Goal: Information Seeking & Learning: Learn about a topic

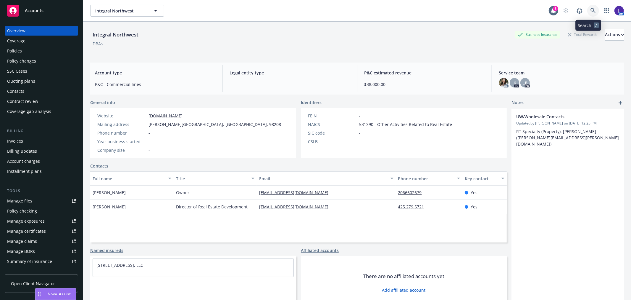
click at [591, 8] on icon at bounding box center [593, 10] width 5 height 5
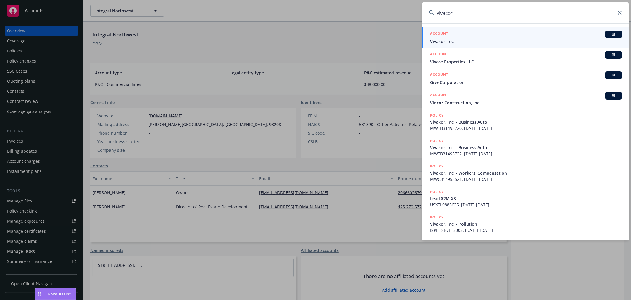
type input "vivacor"
click at [486, 37] on div "ACCOUNT BI" at bounding box center [526, 34] width 192 height 8
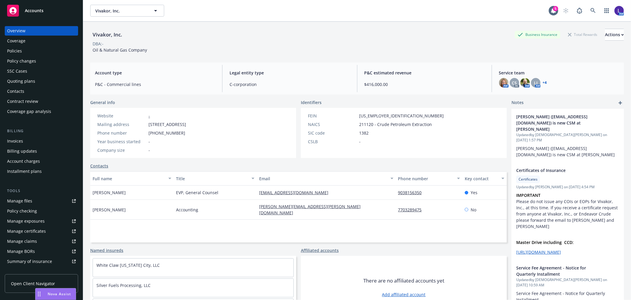
click at [11, 51] on div "Policies" at bounding box center [14, 50] width 15 height 9
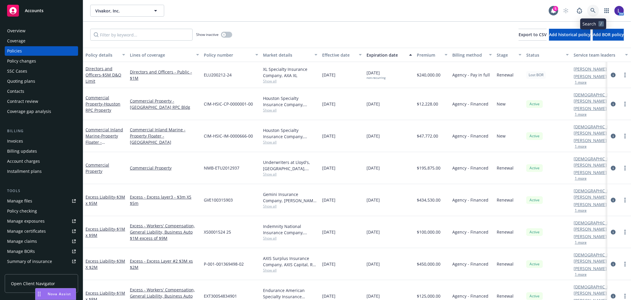
click at [594, 13] on link at bounding box center [594, 11] width 12 height 12
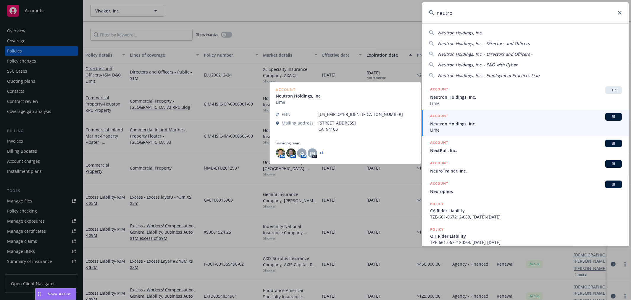
type input "neutro"
click at [461, 120] on span "Neutron Holdings, Inc." at bounding box center [526, 123] width 192 height 6
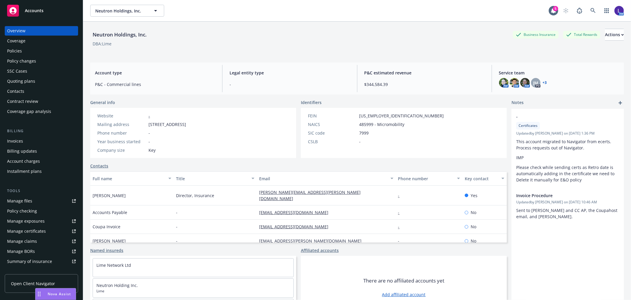
click at [41, 49] on div "Policies" at bounding box center [41, 50] width 69 height 9
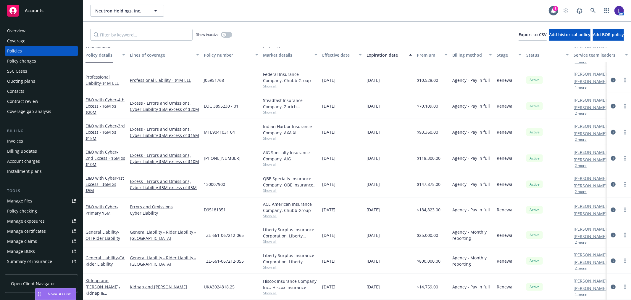
scroll to position [191, 0]
click at [582, 86] on button "1 more" at bounding box center [581, 88] width 12 height 4
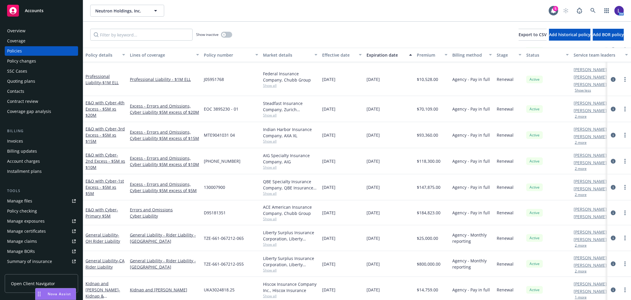
click at [579, 115] on button "2 more" at bounding box center [581, 117] width 12 height 4
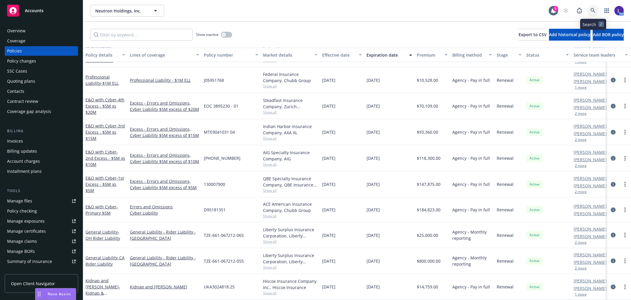
click at [595, 11] on icon at bounding box center [593, 10] width 5 height 5
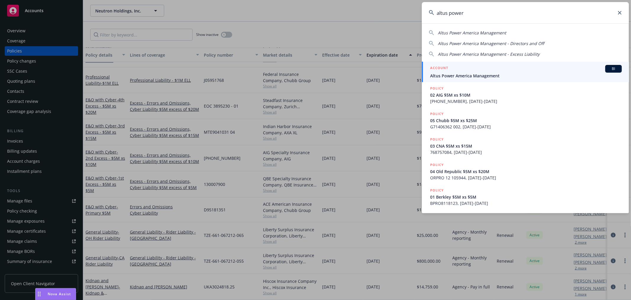
type input "altus power"
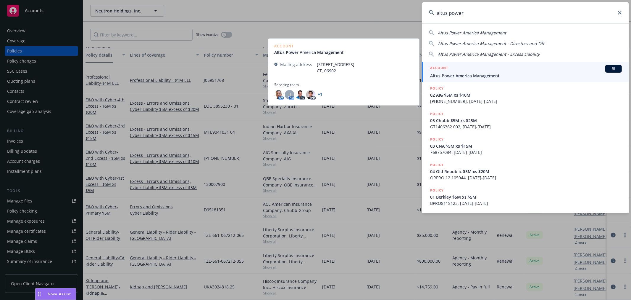
click at [522, 73] on span "Altus Power America Management" at bounding box center [526, 76] width 192 height 6
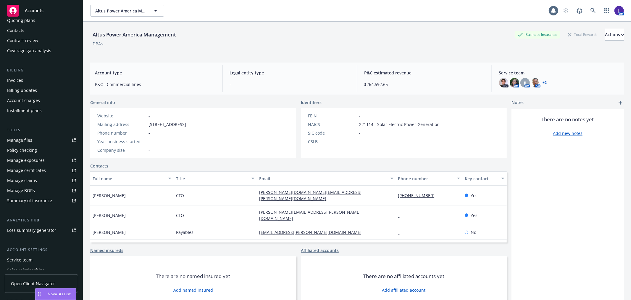
scroll to position [96, 0]
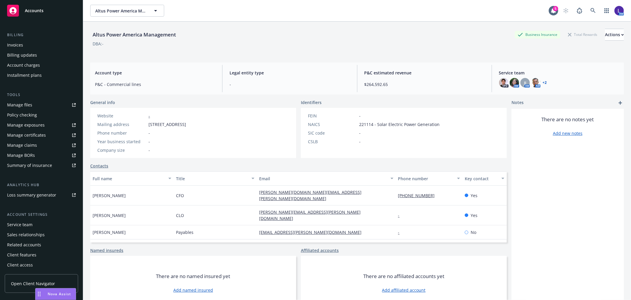
click at [23, 221] on div "Service team" at bounding box center [19, 224] width 25 height 9
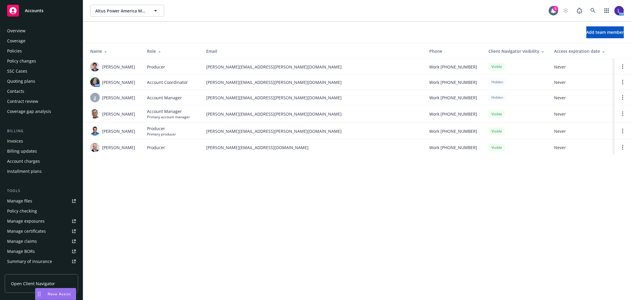
click at [14, 47] on div "Policies" at bounding box center [14, 50] width 15 height 9
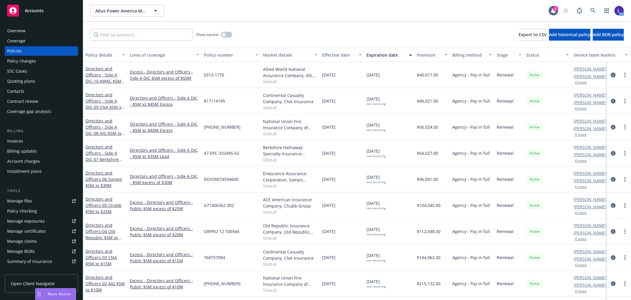
click at [611, 76] on icon "circleInformation" at bounding box center [613, 75] width 5 height 5
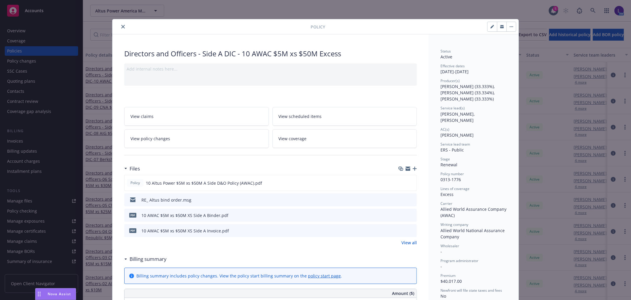
click at [121, 27] on icon "close" at bounding box center [123, 27] width 4 height 4
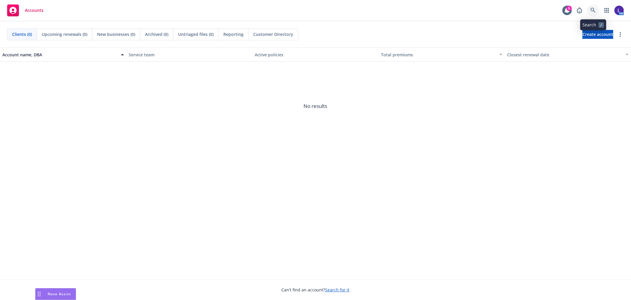
click at [593, 8] on icon at bounding box center [593, 10] width 5 height 5
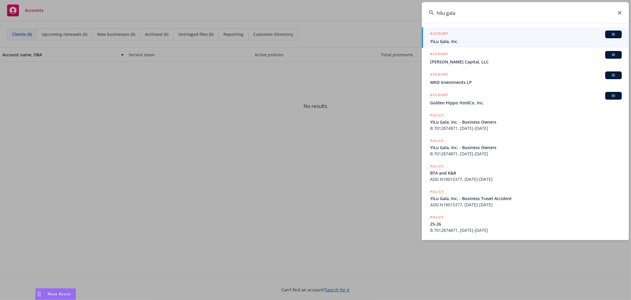
type input "hilu gala"
click at [505, 38] on span "YiLu Gala, Inc." at bounding box center [526, 41] width 192 height 6
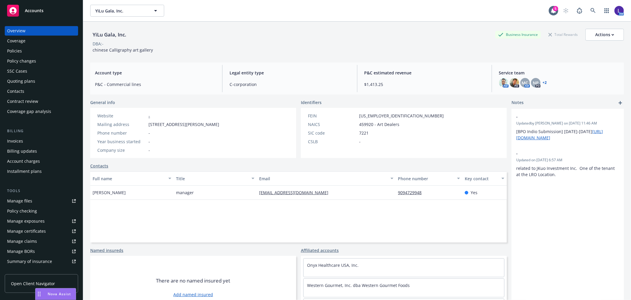
click at [9, 52] on div "Policies" at bounding box center [14, 50] width 15 height 9
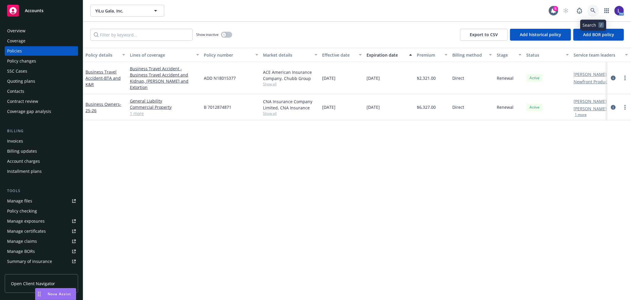
click at [592, 7] on link at bounding box center [594, 11] width 12 height 12
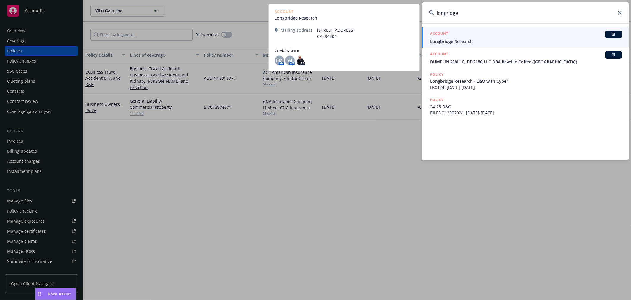
type input "longridge"
click at [459, 37] on div "ACCOUNT BI" at bounding box center [526, 34] width 192 height 8
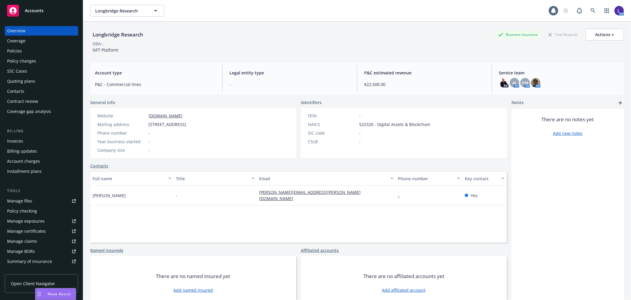
click at [19, 52] on div "Policies" at bounding box center [14, 50] width 15 height 9
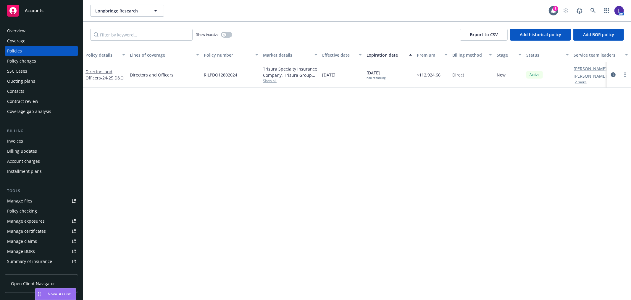
click at [579, 83] on button "2 more" at bounding box center [581, 82] width 12 height 4
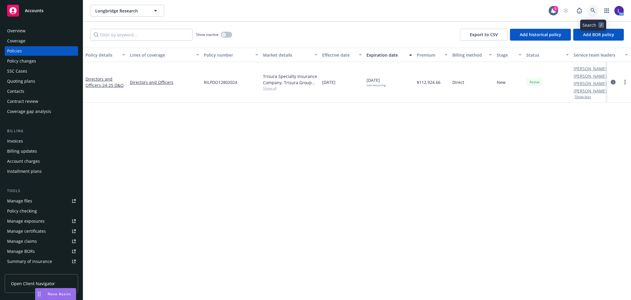
click at [596, 9] on icon at bounding box center [593, 10] width 5 height 5
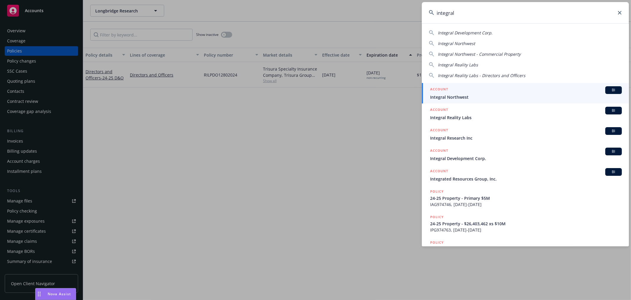
type input "integral"
click at [475, 92] on div "ACCOUNT BI" at bounding box center [526, 90] width 192 height 8
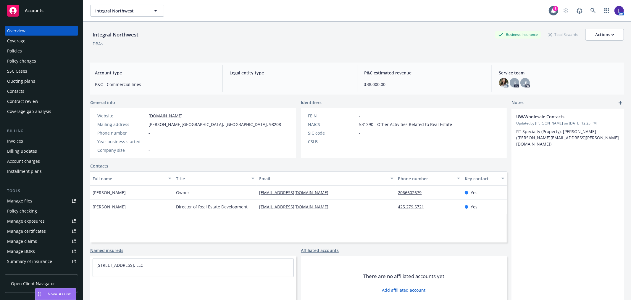
click at [28, 50] on div "Policies" at bounding box center [41, 50] width 69 height 9
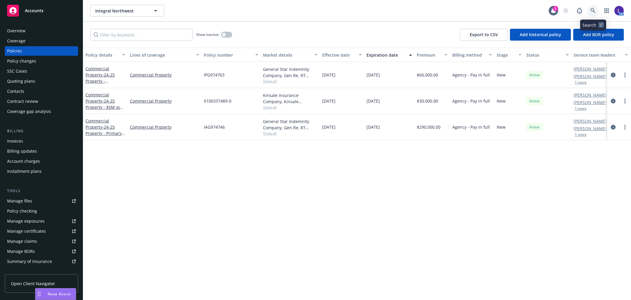
click at [593, 12] on icon at bounding box center [593, 10] width 5 height 5
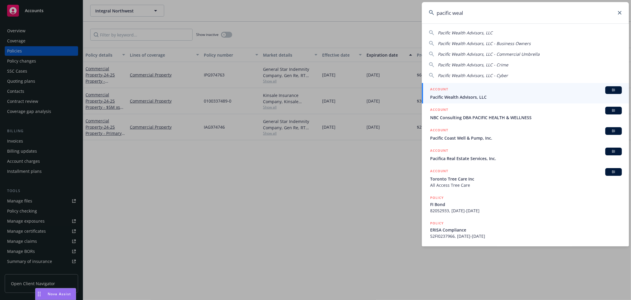
type input "pacific weal"
click at [467, 95] on span "Pacific Wealth Advisors, LLC" at bounding box center [526, 97] width 192 height 6
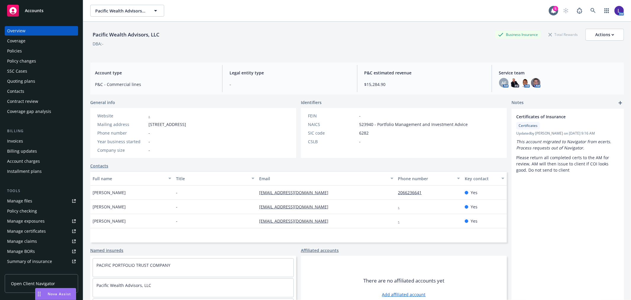
click at [35, 49] on div "Policies" at bounding box center [41, 50] width 69 height 9
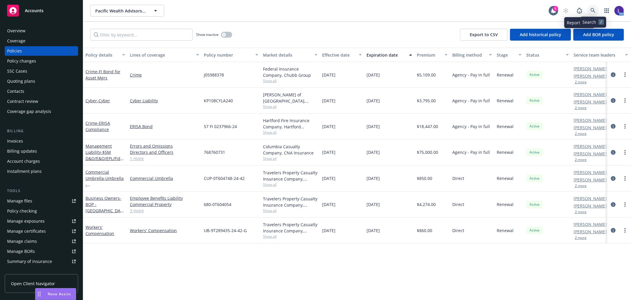
click at [592, 9] on icon at bounding box center [593, 10] width 5 height 5
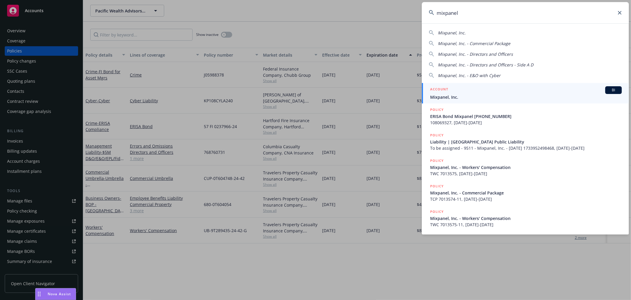
type input "mixpanel"
click at [501, 89] on div "ACCOUNT BI" at bounding box center [526, 90] width 192 height 8
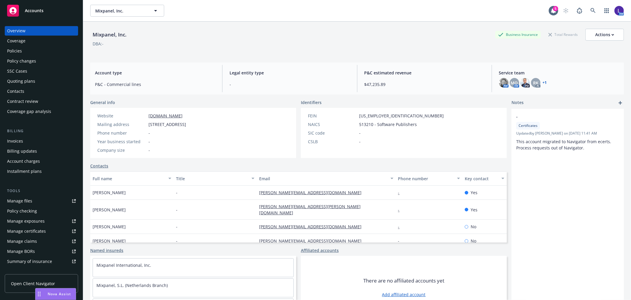
click at [34, 48] on div "Policies" at bounding box center [41, 50] width 69 height 9
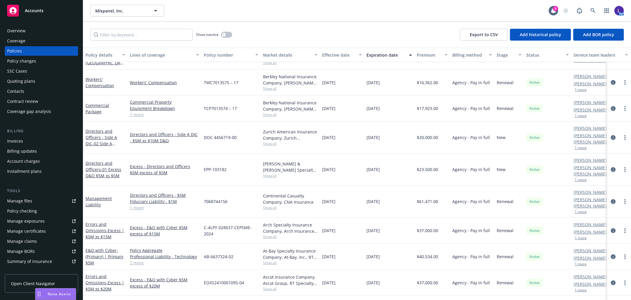
scroll to position [123, 0]
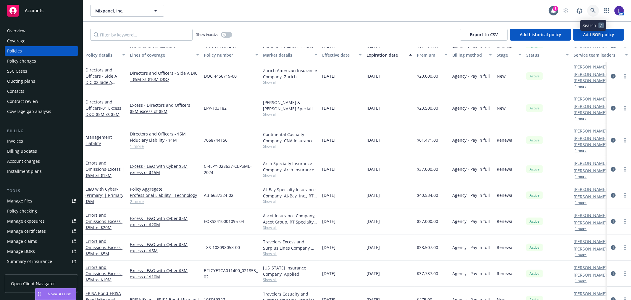
click at [592, 11] on icon at bounding box center [593, 10] width 5 height 5
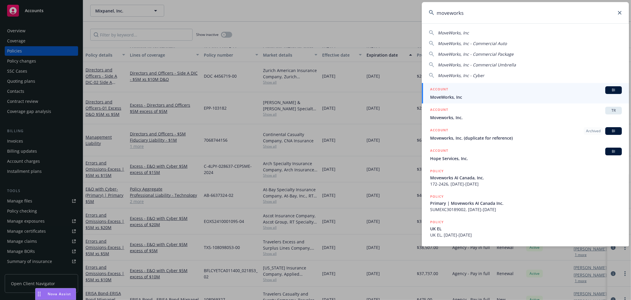
type input "moveworks"
click at [469, 98] on span "MoveWorks, Inc" at bounding box center [526, 97] width 192 height 6
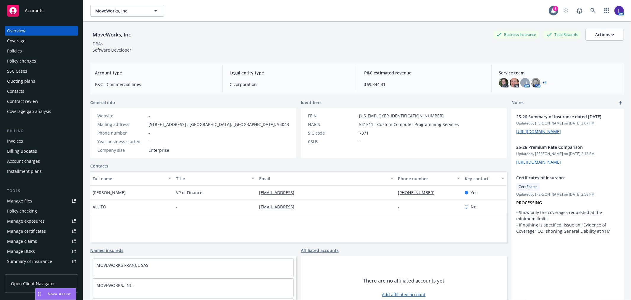
click at [24, 52] on div "Policies" at bounding box center [41, 50] width 69 height 9
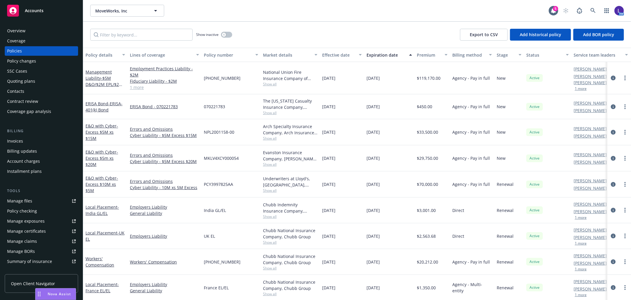
click at [584, 87] on button "1 more" at bounding box center [581, 89] width 12 height 4
click at [611, 77] on icon "circleInformation" at bounding box center [613, 77] width 5 height 5
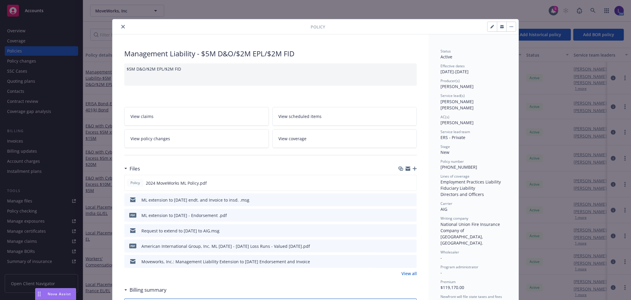
click at [121, 29] on button "close" at bounding box center [123, 26] width 7 height 7
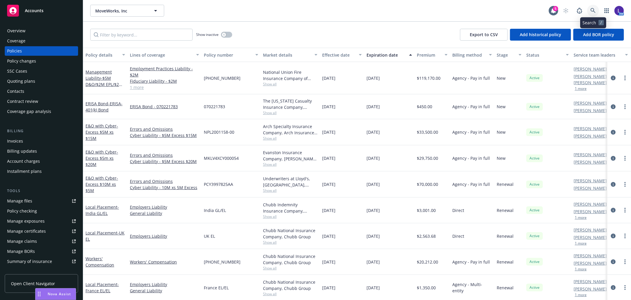
click at [591, 8] on icon at bounding box center [593, 10] width 5 height 5
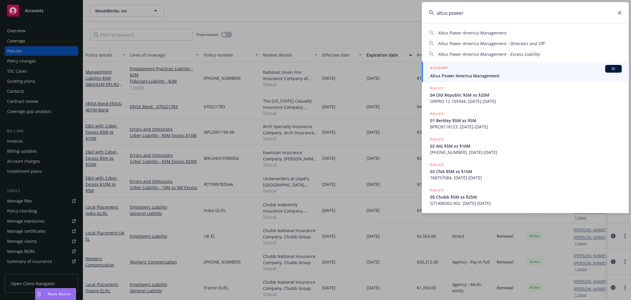
type input "altus power"
click at [461, 74] on span "Altus Power America Management" at bounding box center [526, 76] width 192 height 6
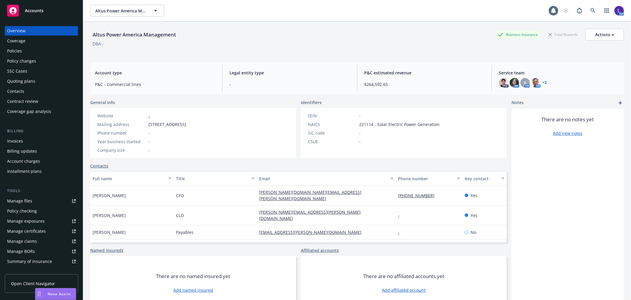
click at [32, 52] on div "Policies" at bounding box center [41, 50] width 69 height 9
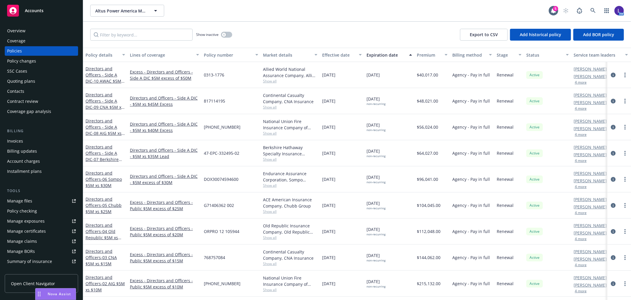
click at [578, 108] on button "4 more" at bounding box center [581, 109] width 12 height 4
click at [594, 8] on icon at bounding box center [593, 10] width 5 height 5
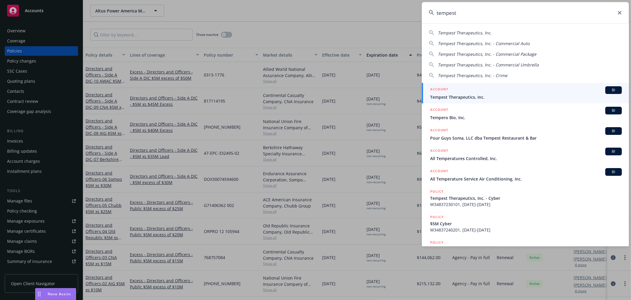
type input "tempest"
click at [465, 95] on span "Tempest Therapeutics, Inc." at bounding box center [526, 97] width 192 height 6
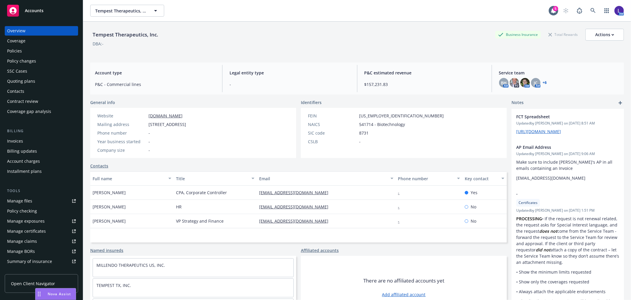
click at [16, 53] on div "Policies" at bounding box center [14, 50] width 15 height 9
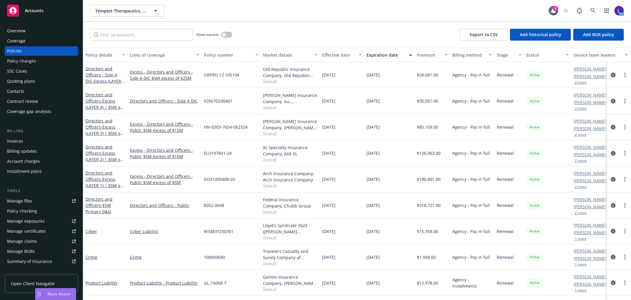
click at [581, 84] on div "[PERSON_NAME] AM [PERSON_NAME] AM 2 more" at bounding box center [601, 75] width 59 height 26
click at [581, 84] on button "2 more" at bounding box center [581, 83] width 12 height 4
